Goal: Use online tool/utility: Utilize a website feature to perform a specific function

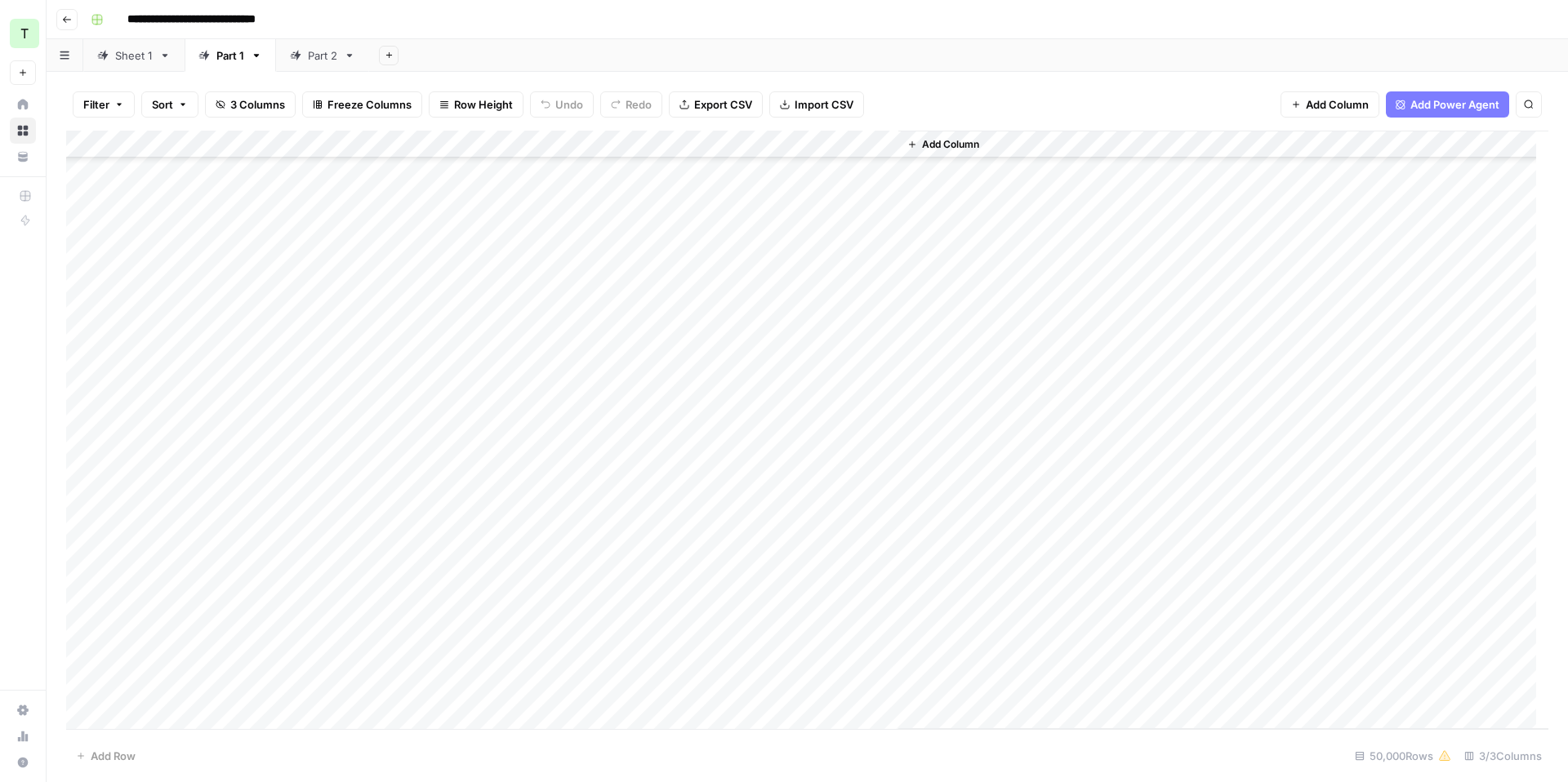
scroll to position [89497, 0]
click at [325, 64] on link "Part 2" at bounding box center [322, 55] width 93 height 33
click at [537, 142] on div "Add Column" at bounding box center [807, 429] width 1482 height 598
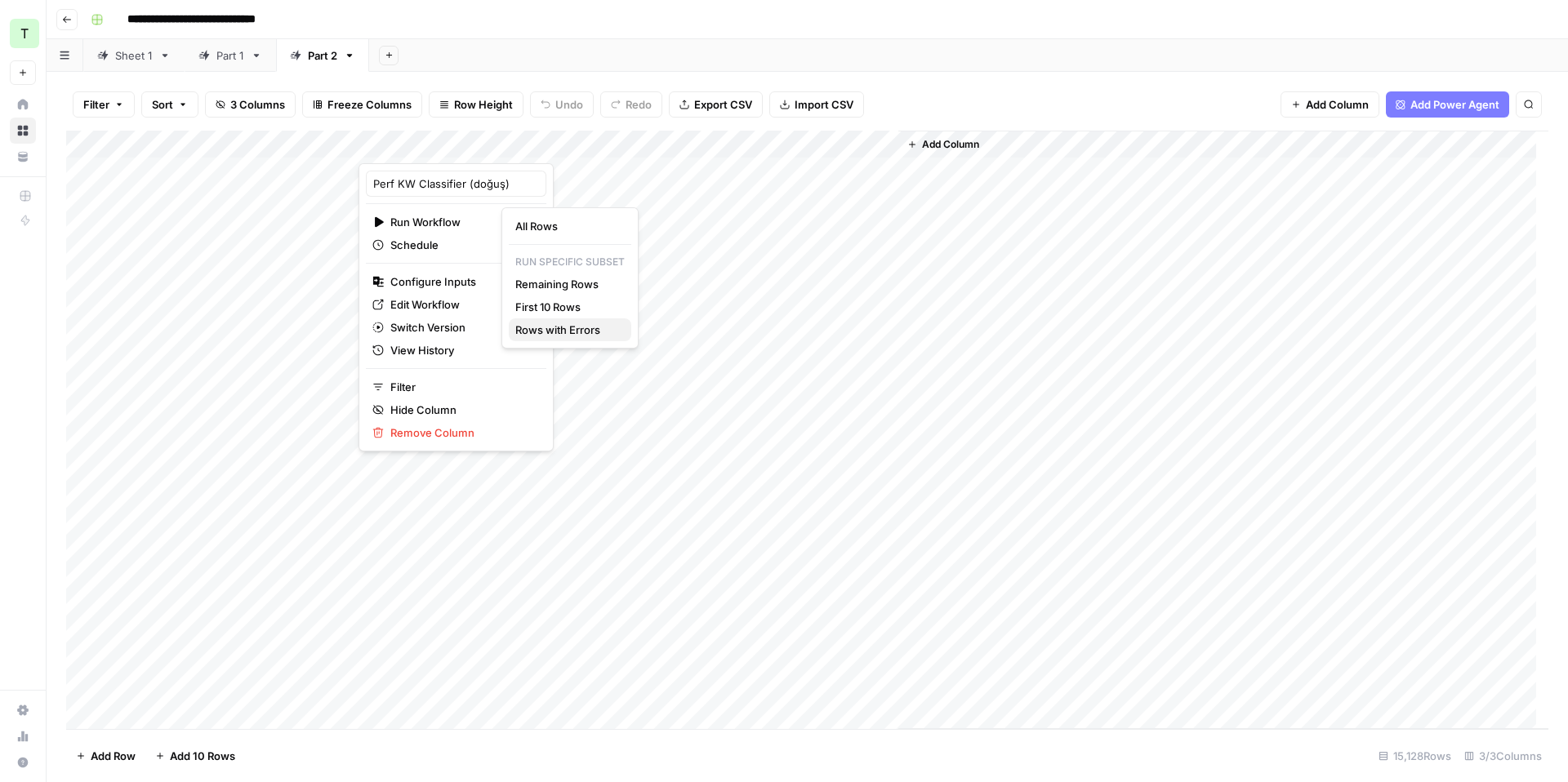
click at [554, 335] on span "Rows with Errors" at bounding box center [567, 329] width 103 height 16
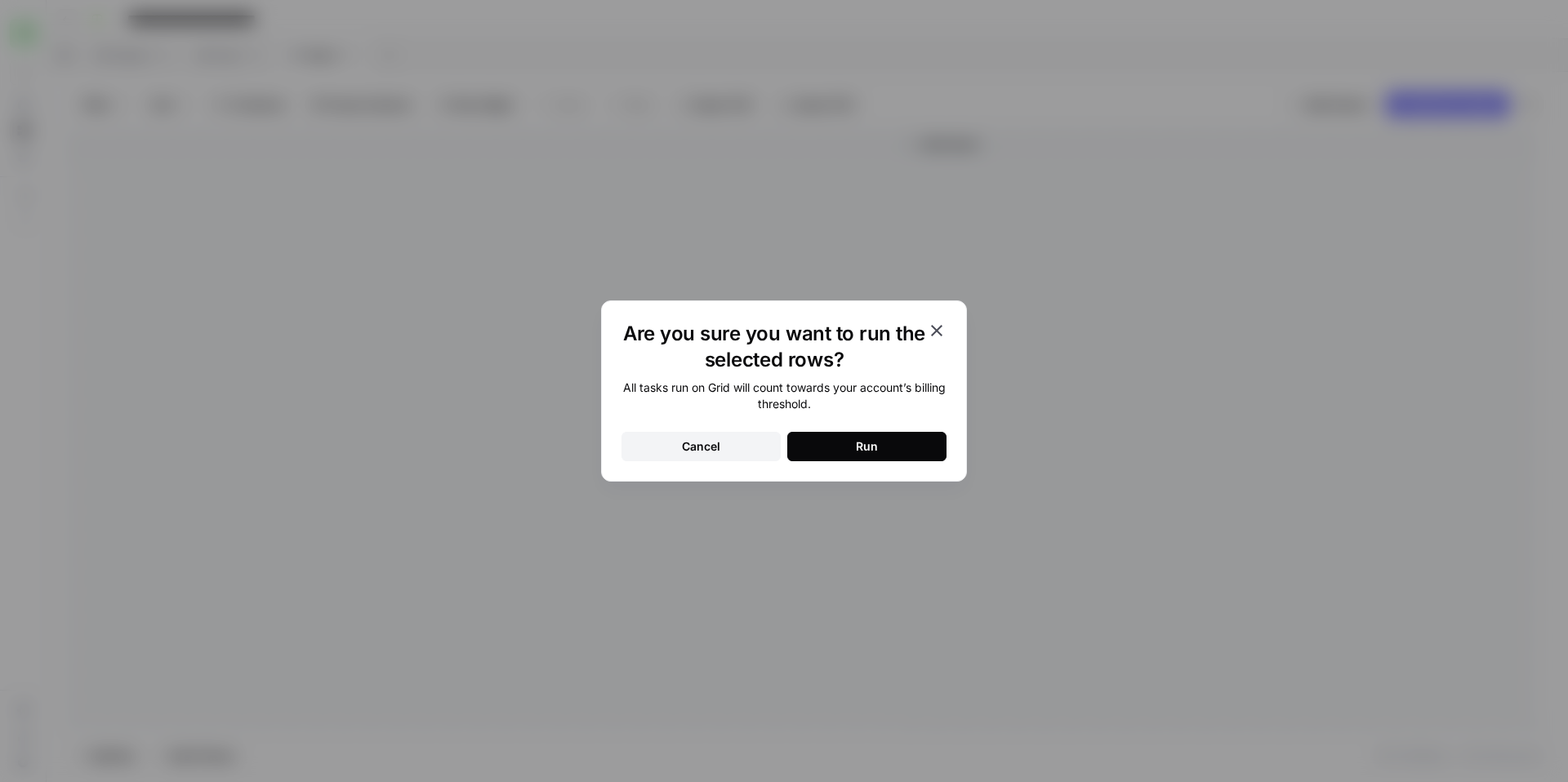
click at [736, 447] on button "Cancel" at bounding box center [701, 446] width 159 height 29
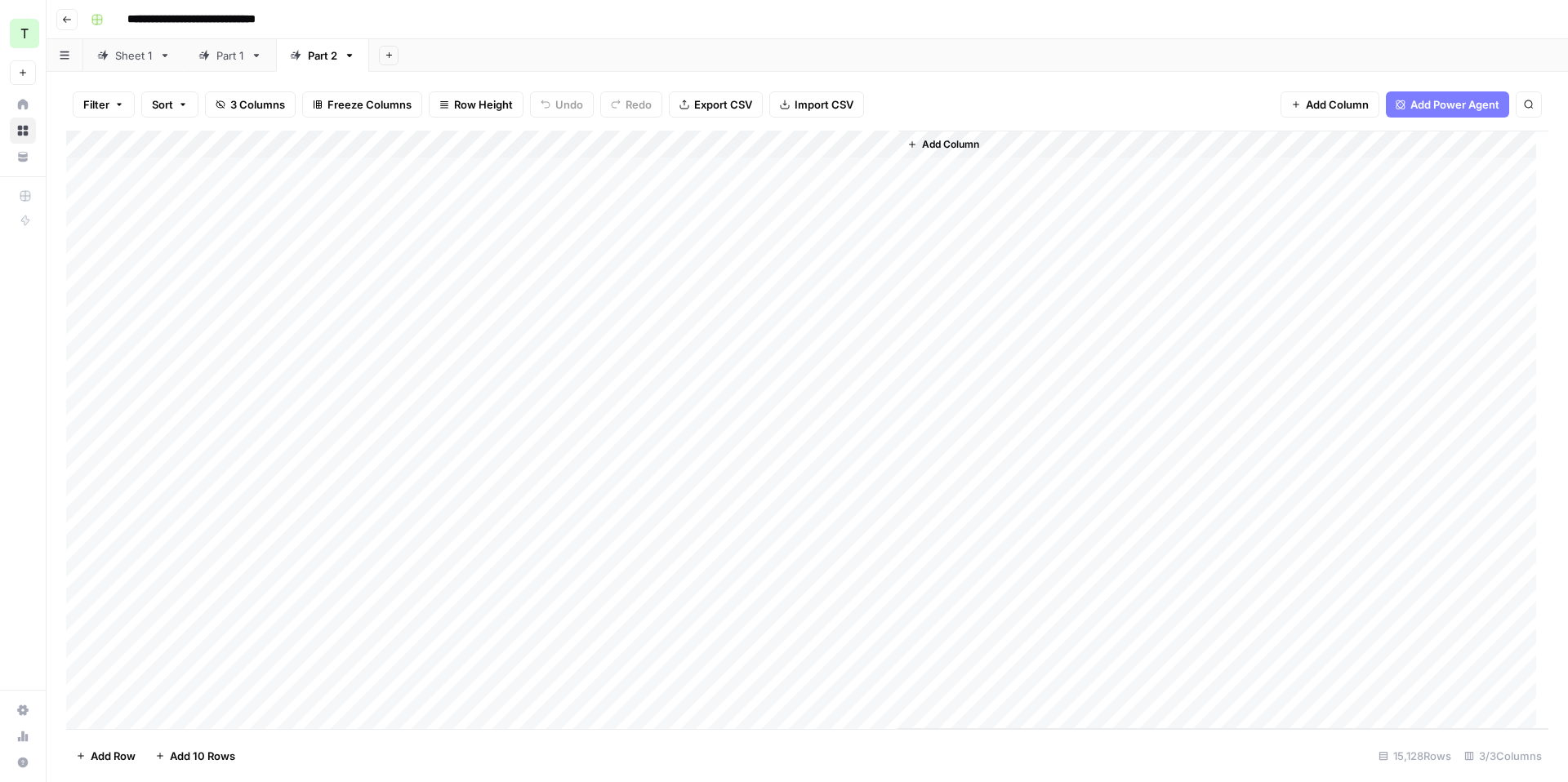
click at [558, 142] on div "Add Column" at bounding box center [807, 429] width 1482 height 598
click at [598, 288] on span "Rows with Errors" at bounding box center [615, 286] width 103 height 16
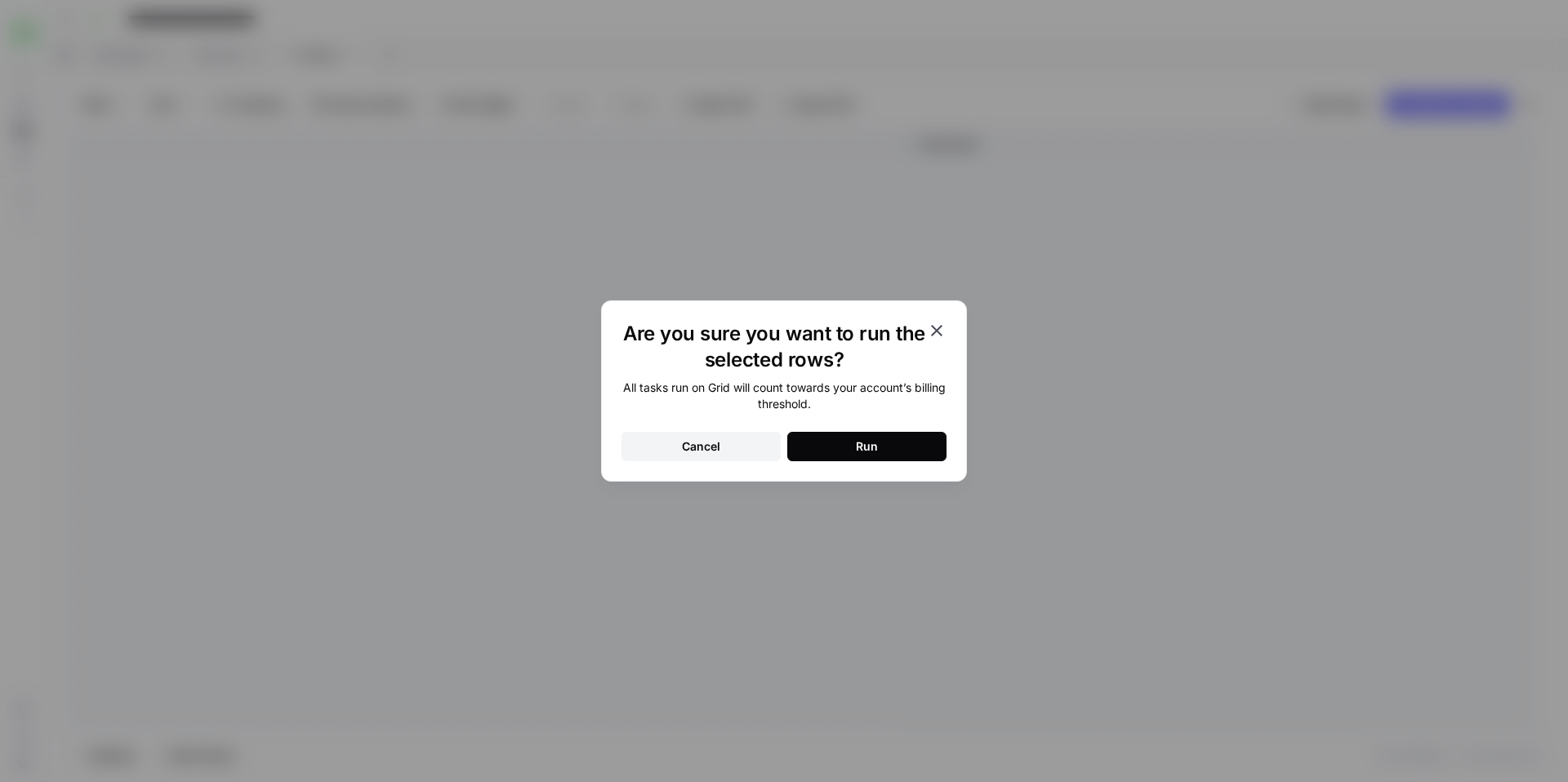
click at [840, 445] on button "Run" at bounding box center [866, 446] width 159 height 29
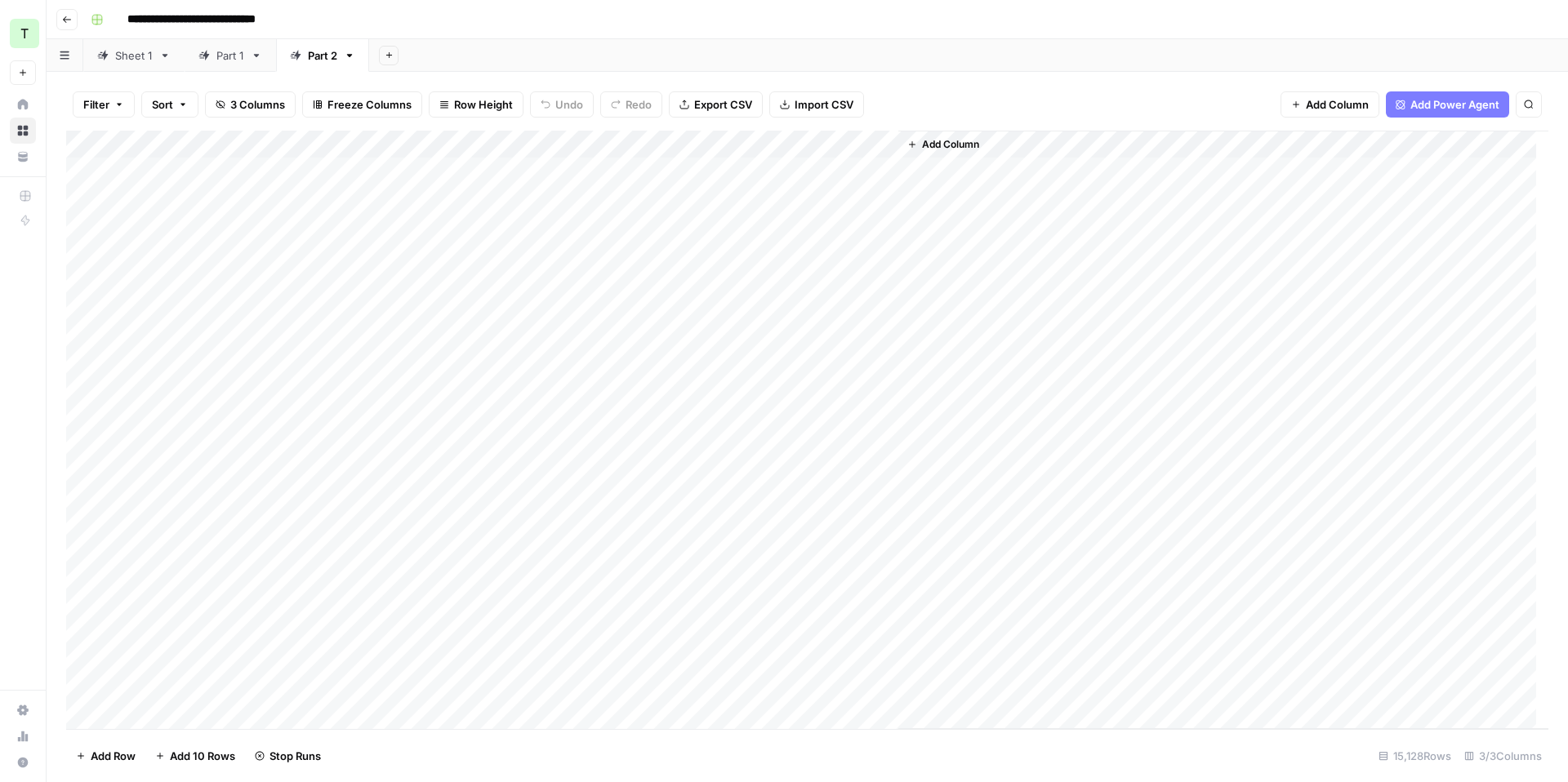
click at [213, 62] on div "Part 1" at bounding box center [221, 55] width 46 height 16
click at [554, 148] on div "Add Column" at bounding box center [807, 429] width 1482 height 598
click at [585, 283] on span "Rows with Errors" at bounding box center [615, 286] width 103 height 16
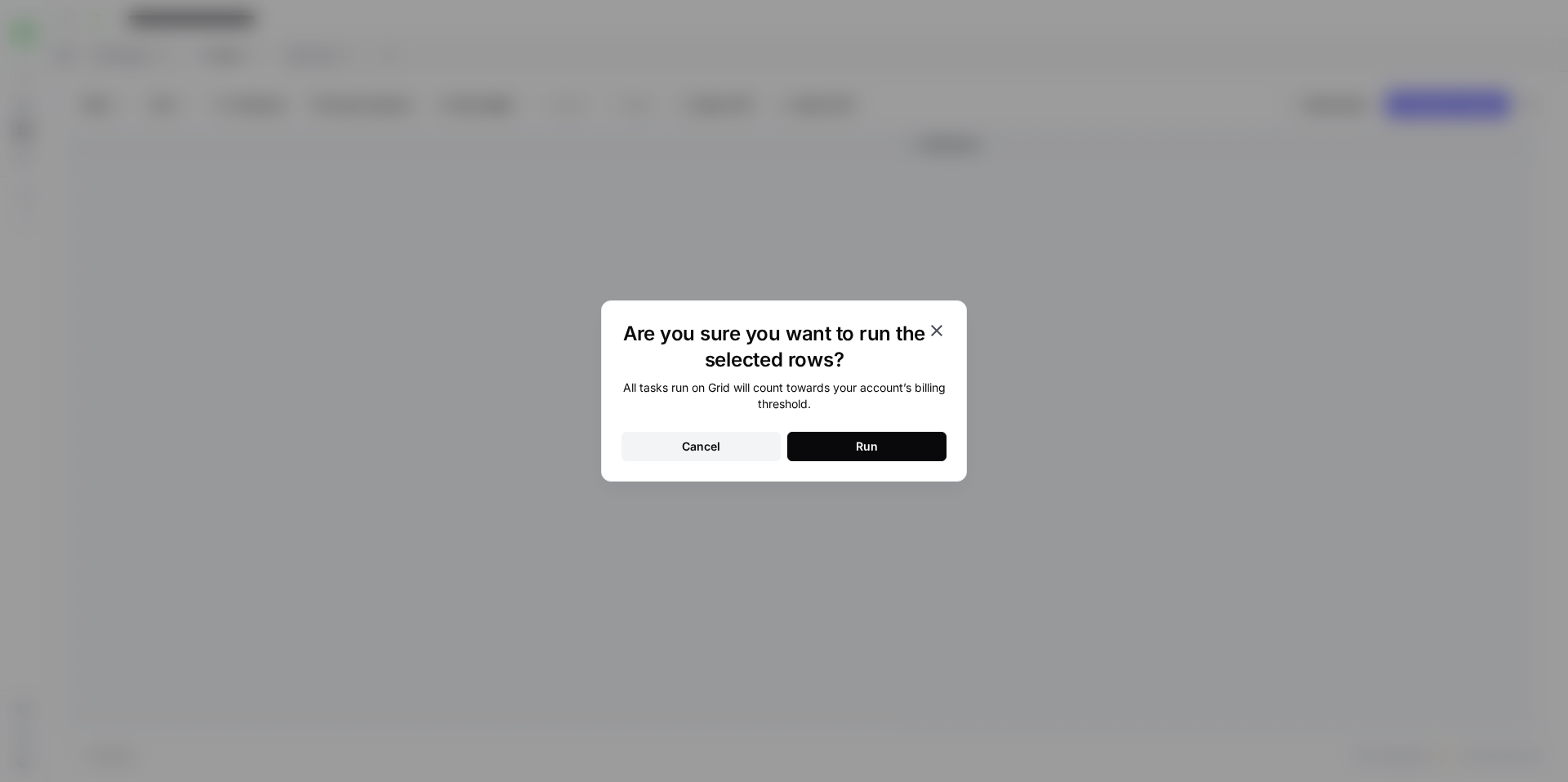
click at [856, 448] on div "Run" at bounding box center [866, 446] width 22 height 16
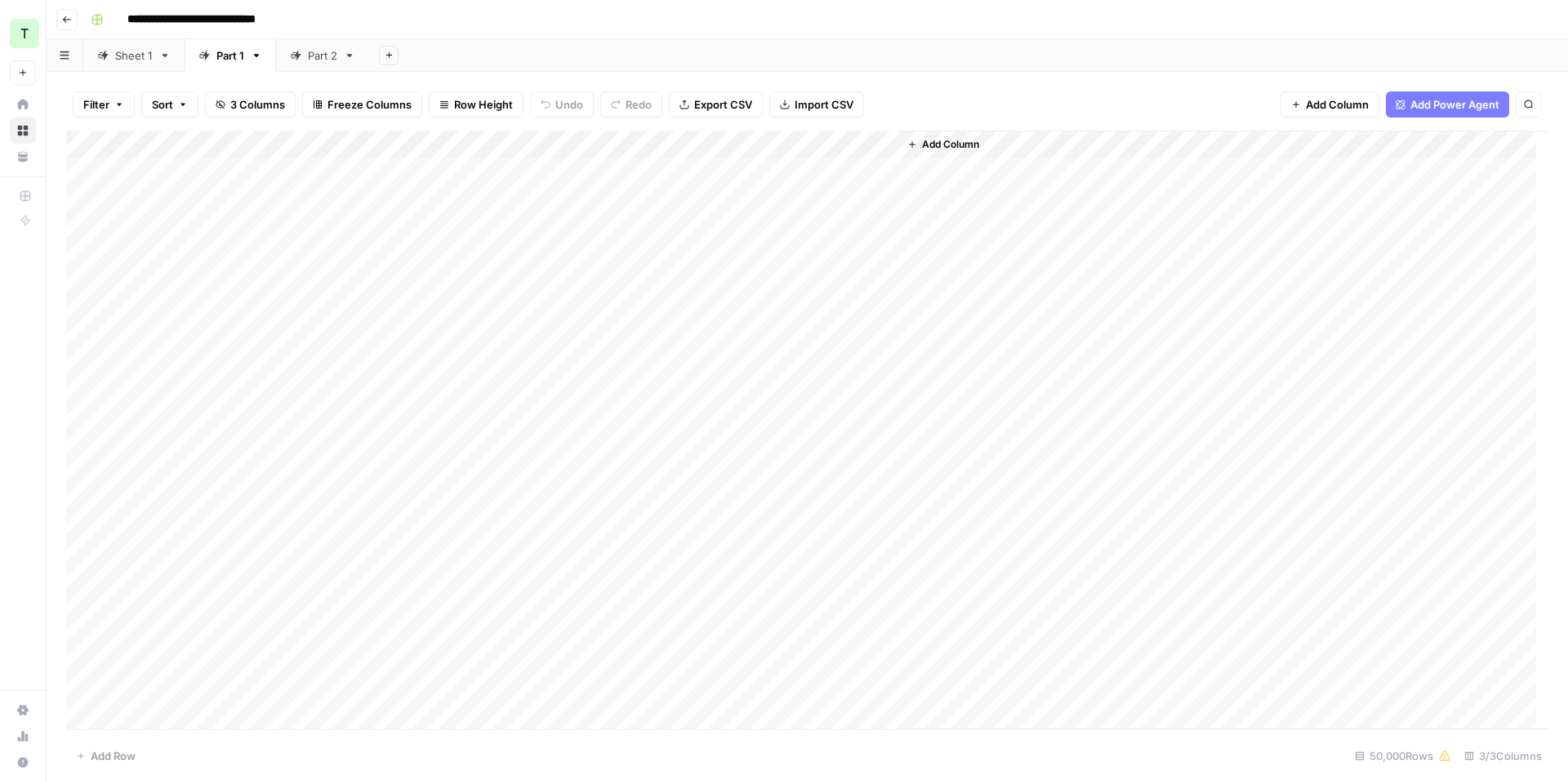
click at [306, 56] on div "Part 2" at bounding box center [313, 55] width 47 height 16
click at [213, 53] on div "Part 1" at bounding box center [221, 55] width 46 height 16
click at [492, 36] on header "**********" at bounding box center [807, 19] width 1521 height 39
click at [312, 57] on div "Part 2" at bounding box center [322, 55] width 29 height 16
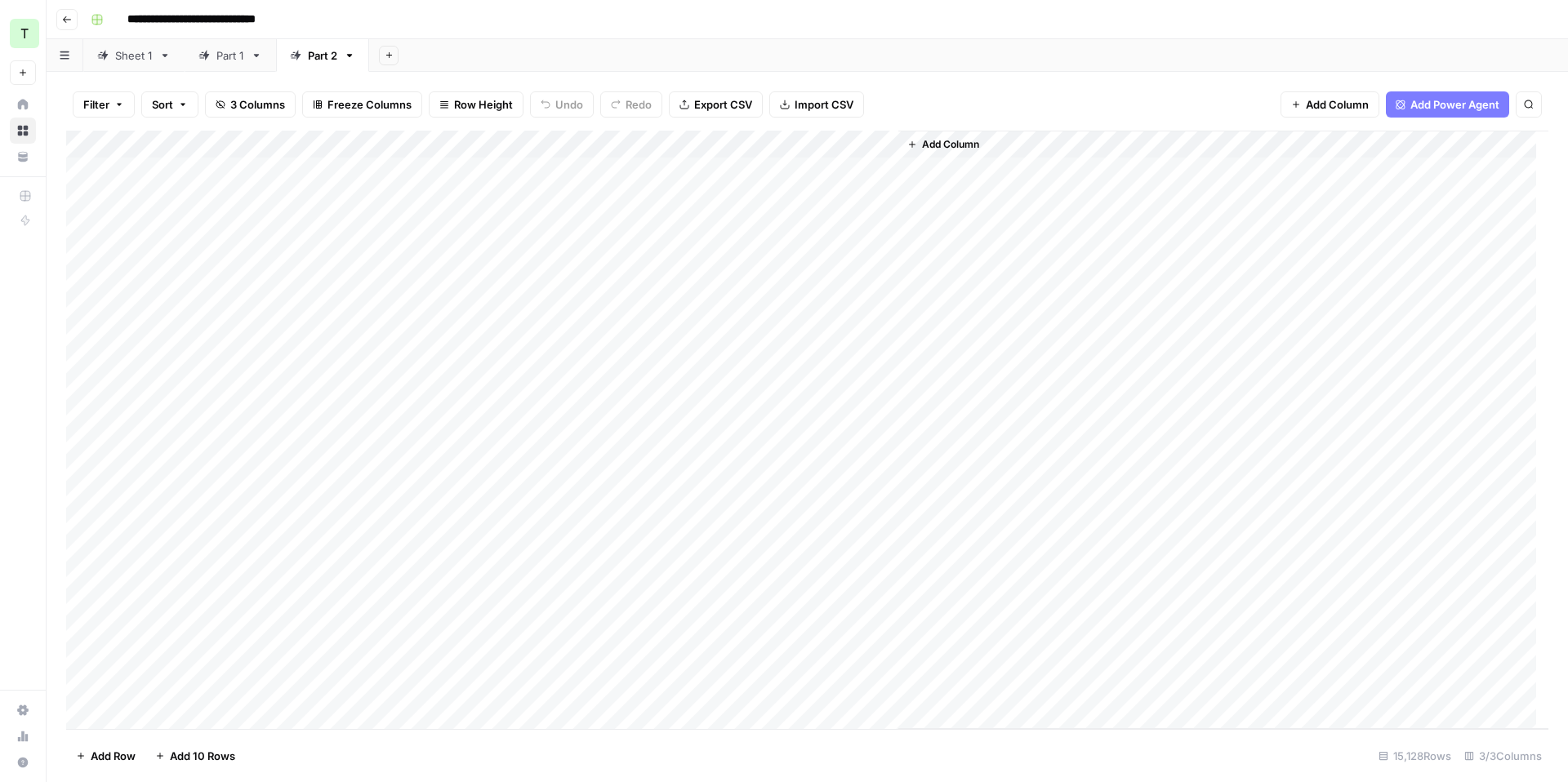
click at [225, 62] on div "Part 1" at bounding box center [230, 55] width 28 height 16
